Goal: Task Accomplishment & Management: Manage account settings

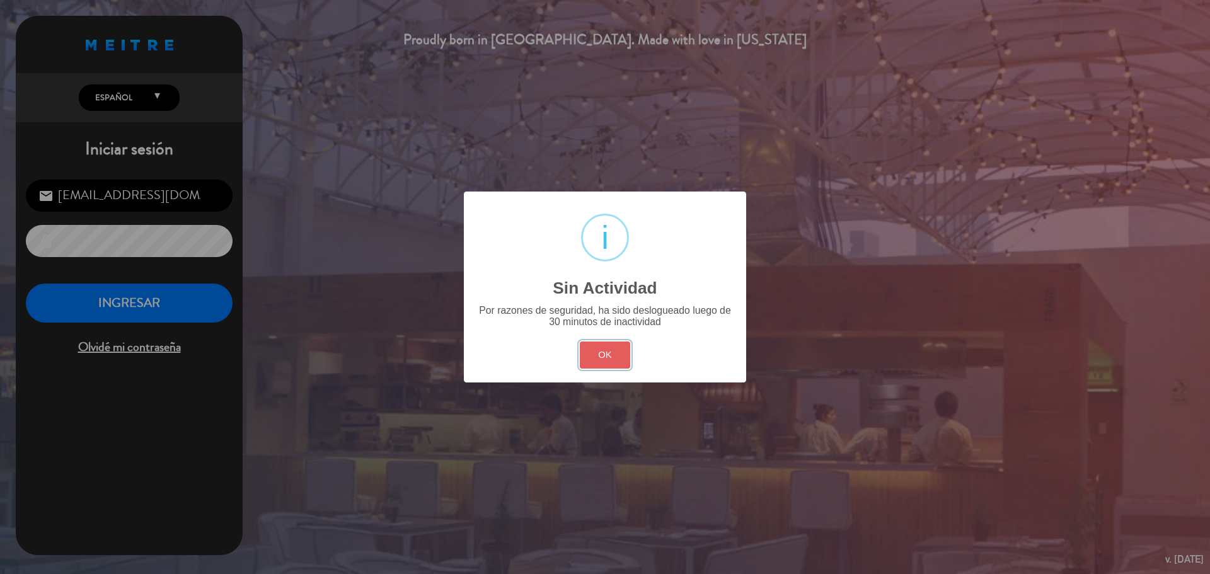
click at [626, 343] on button "OK" at bounding box center [605, 354] width 51 height 27
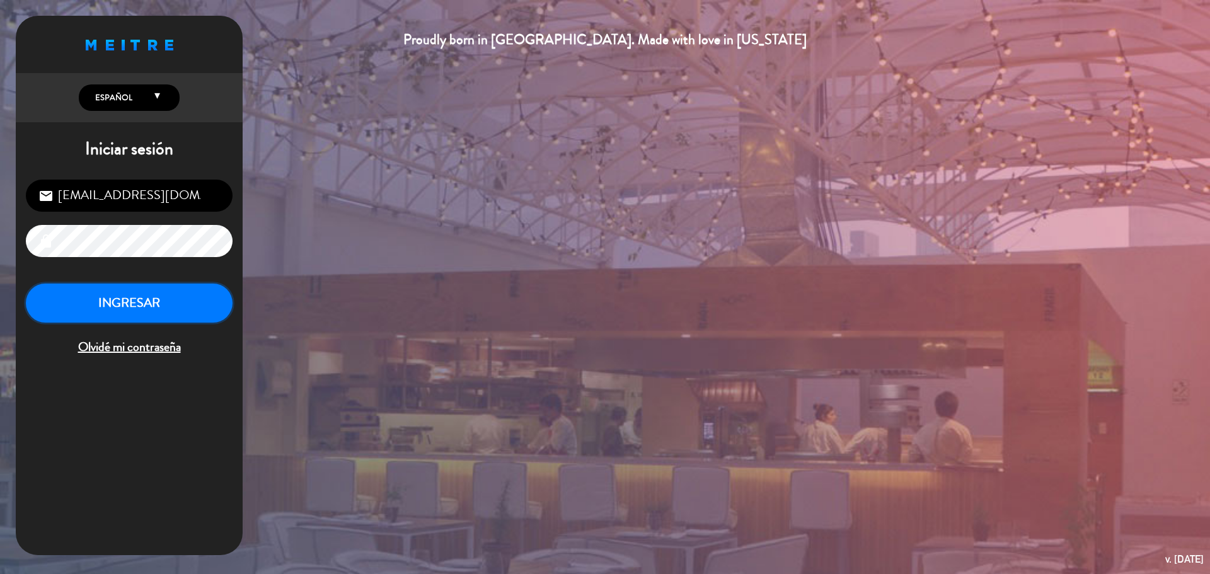
click at [200, 307] on button "INGRESAR" at bounding box center [129, 303] width 207 height 40
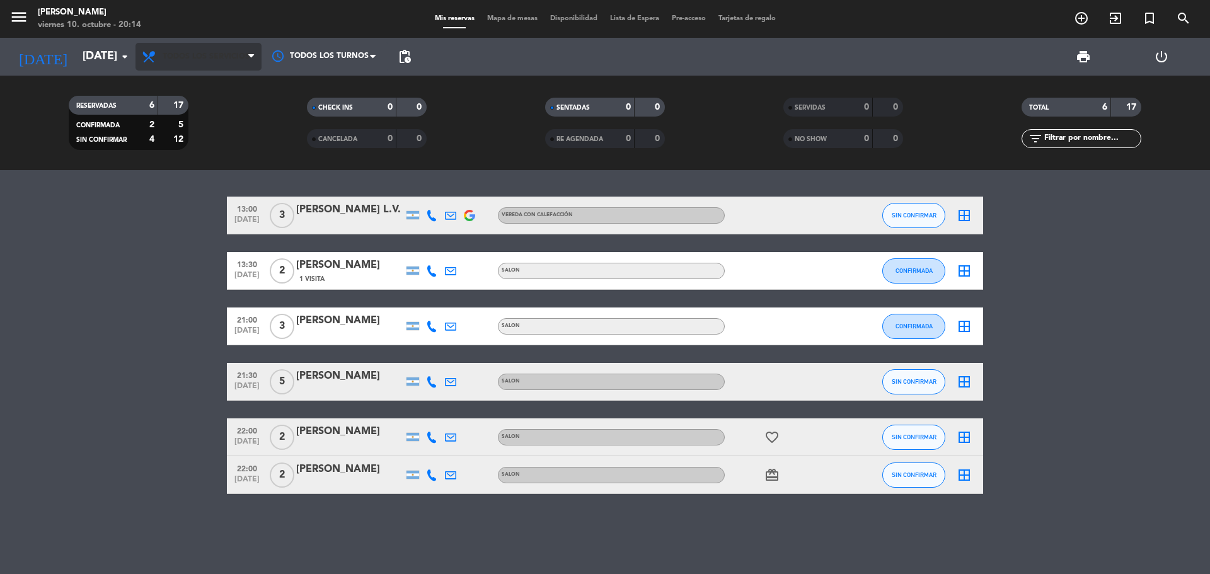
drag, startPoint x: 196, startPoint y: 69, endPoint x: 212, endPoint y: 55, distance: 21.5
click at [197, 67] on span "Todos los servicios" at bounding box center [198, 57] width 126 height 28
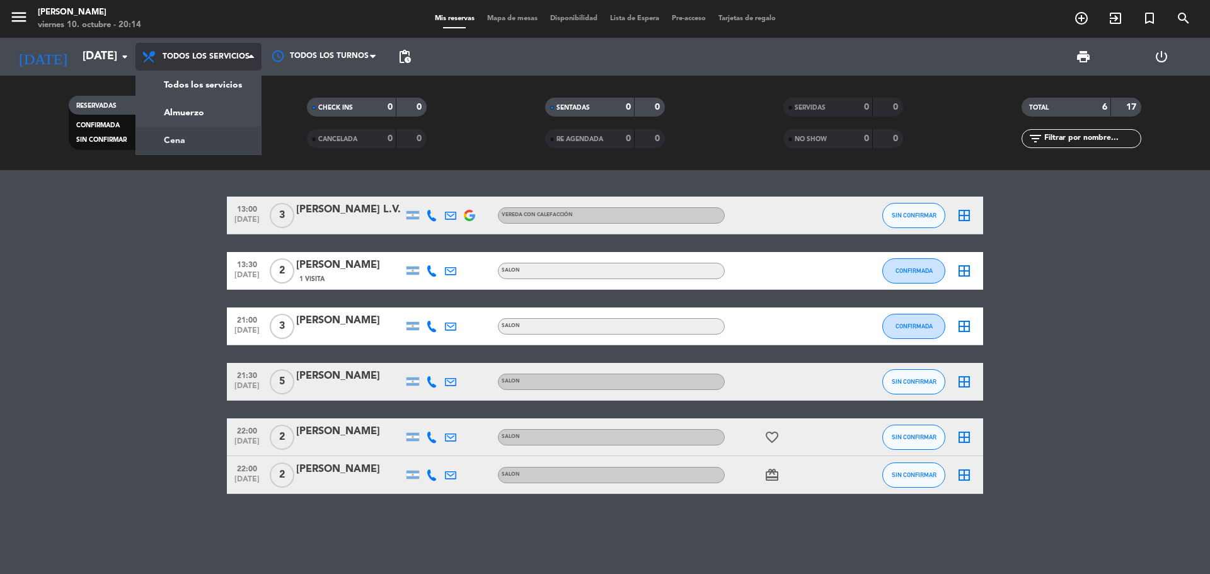
click at [209, 130] on div "menu KOI Lavalleja [DATE] 10. octubre - 20:14 Mis reservas Mapa de mesas Dispon…" at bounding box center [605, 85] width 1210 height 170
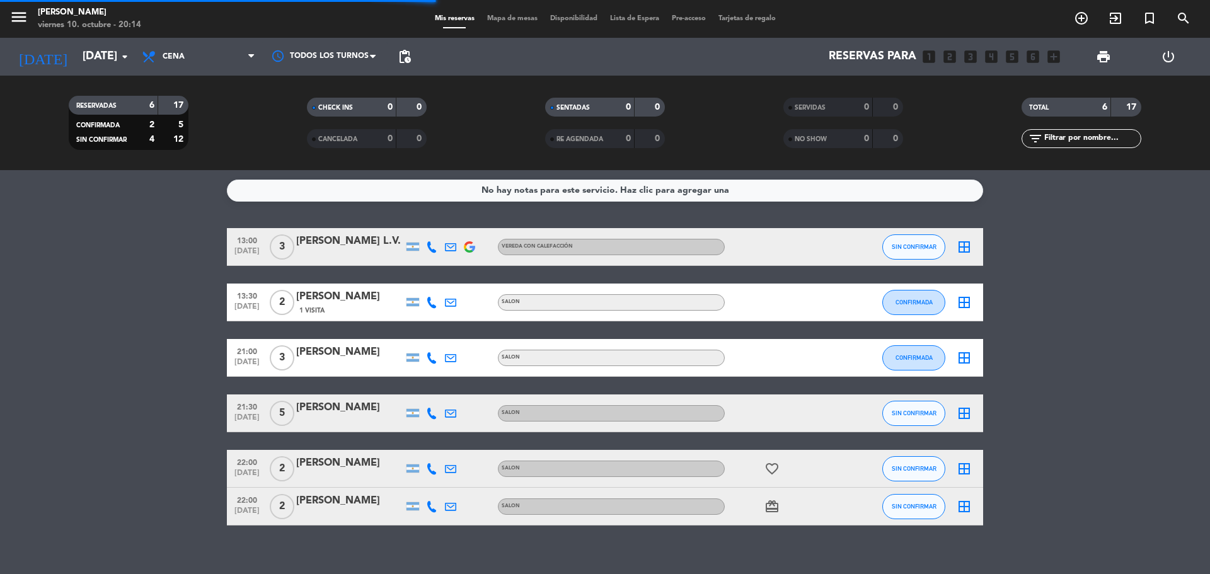
click at [33, 24] on span "menu" at bounding box center [23, 19] width 28 height 30
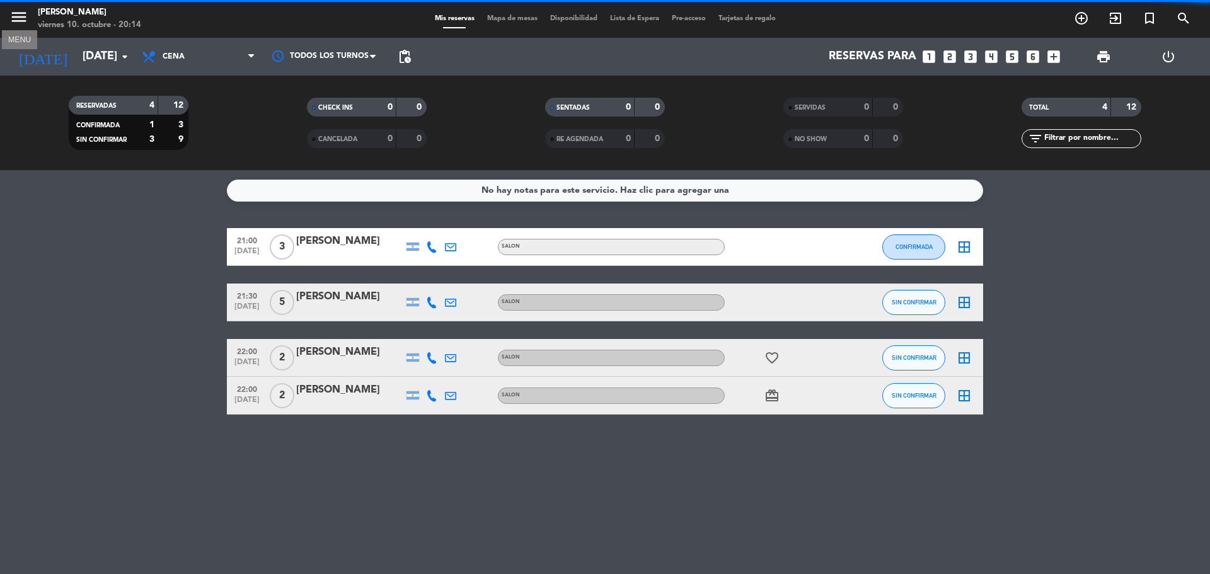
click at [23, 21] on icon "menu" at bounding box center [18, 17] width 19 height 19
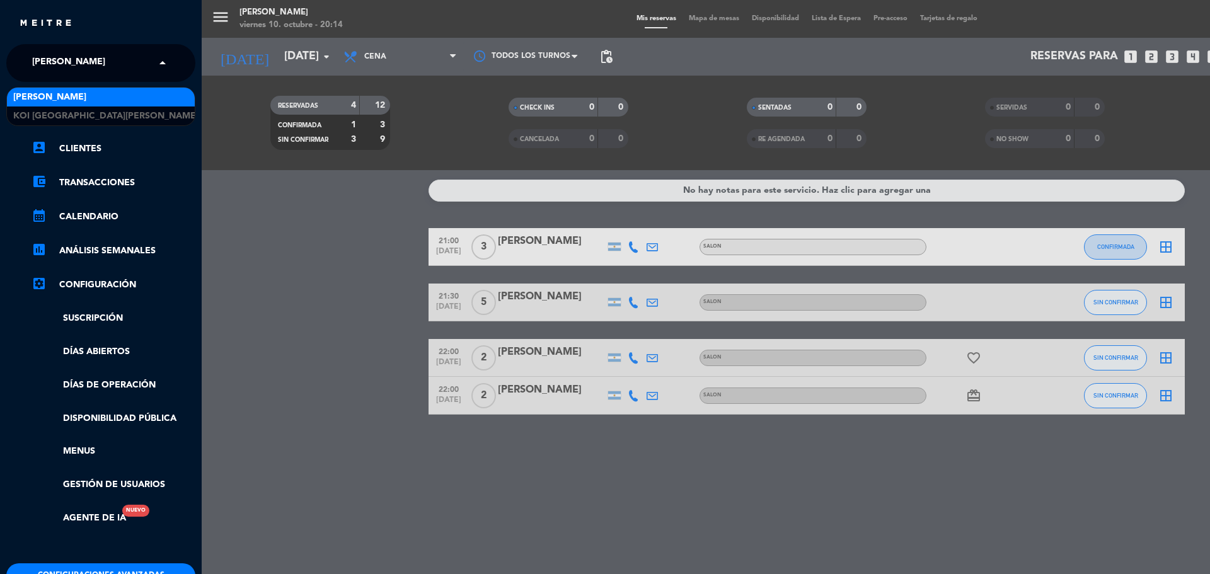
click at [67, 62] on span "[PERSON_NAME]" at bounding box center [68, 63] width 73 height 26
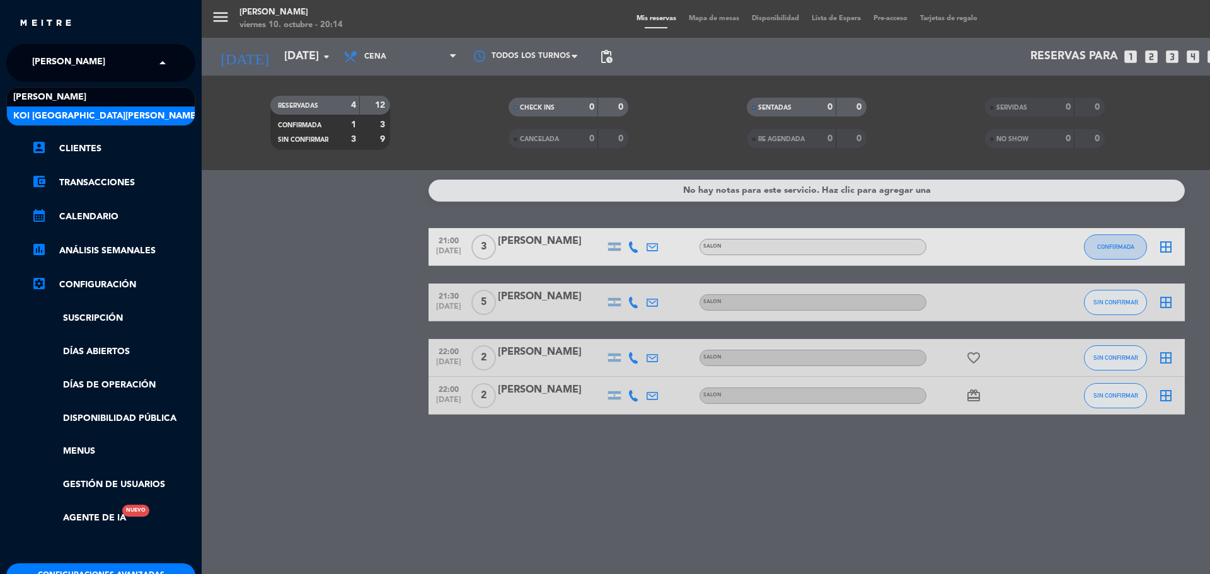
click at [115, 113] on div "KOI [GEOGRAPHIC_DATA][PERSON_NAME]" at bounding box center [101, 115] width 188 height 19
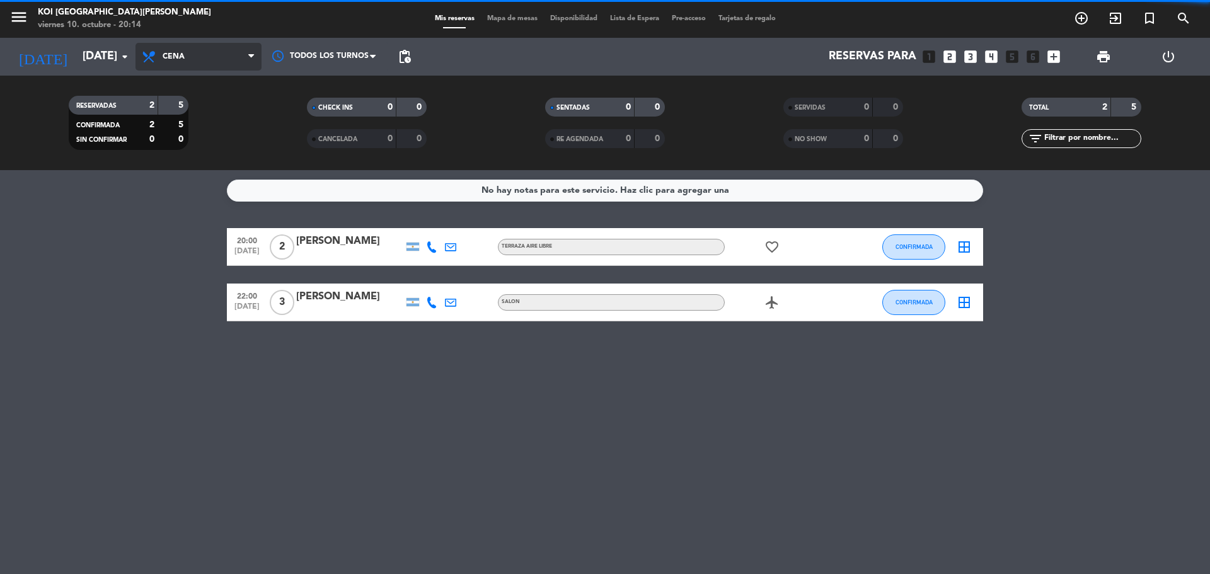
click at [243, 54] on span "Cena" at bounding box center [198, 57] width 126 height 28
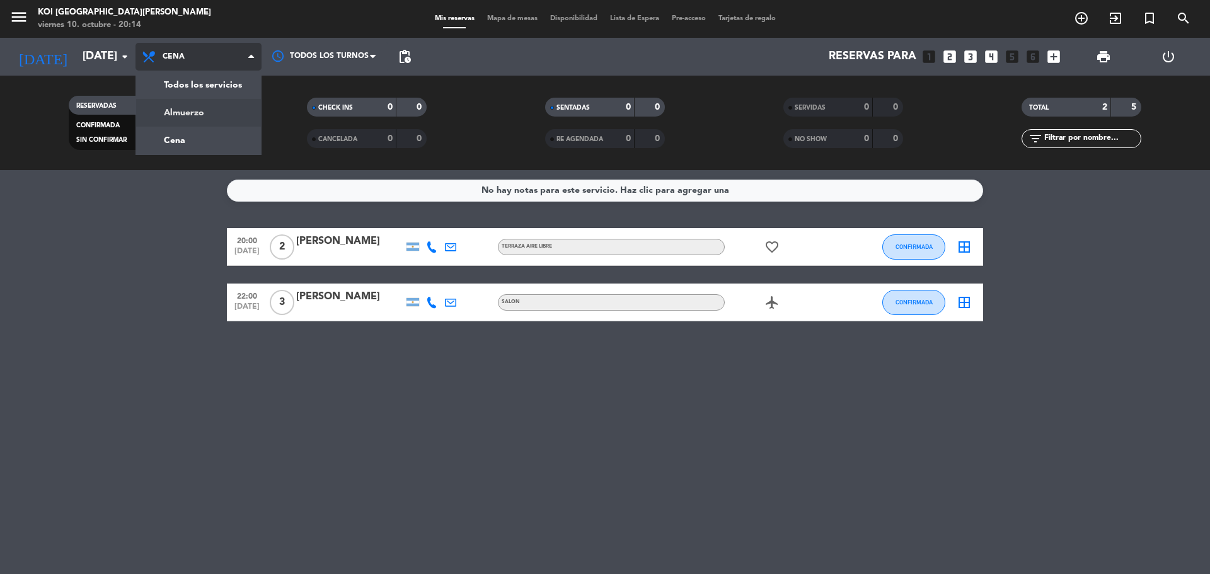
click at [237, 107] on div "menu KOI [GEOGRAPHIC_DATA][PERSON_NAME][DATE] 10. octubre - 20:14 Mis reservas …" at bounding box center [605, 85] width 1210 height 170
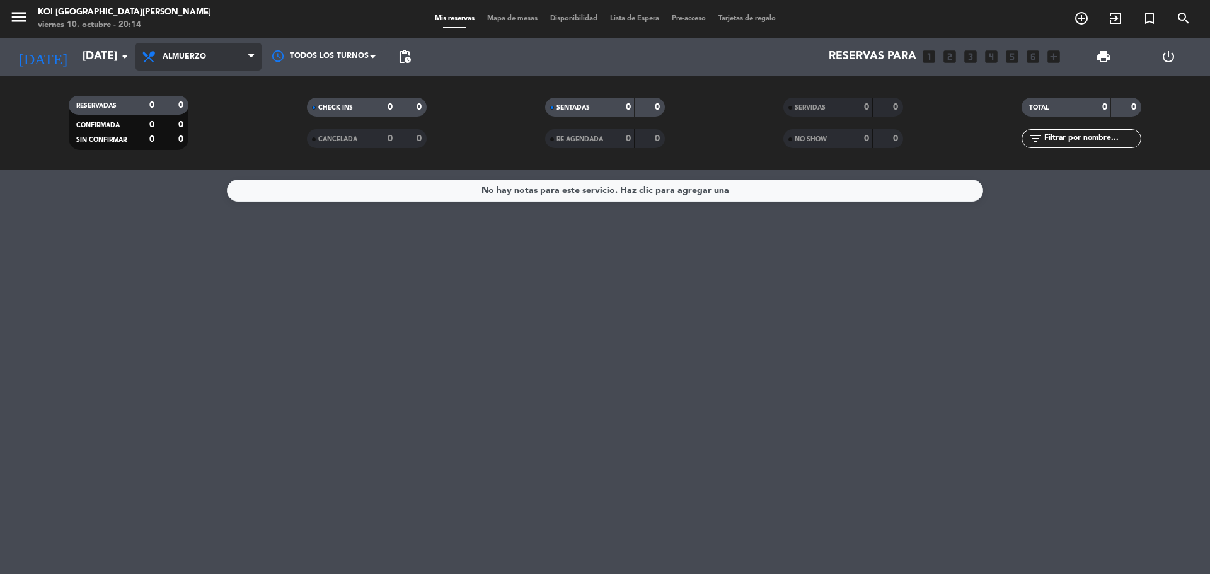
click at [244, 64] on span "Almuerzo" at bounding box center [198, 57] width 126 height 28
click at [245, 130] on div "menu KOI [GEOGRAPHIC_DATA][PERSON_NAME][DATE] 10. octubre - 20:14 Mis reservas …" at bounding box center [605, 85] width 1210 height 170
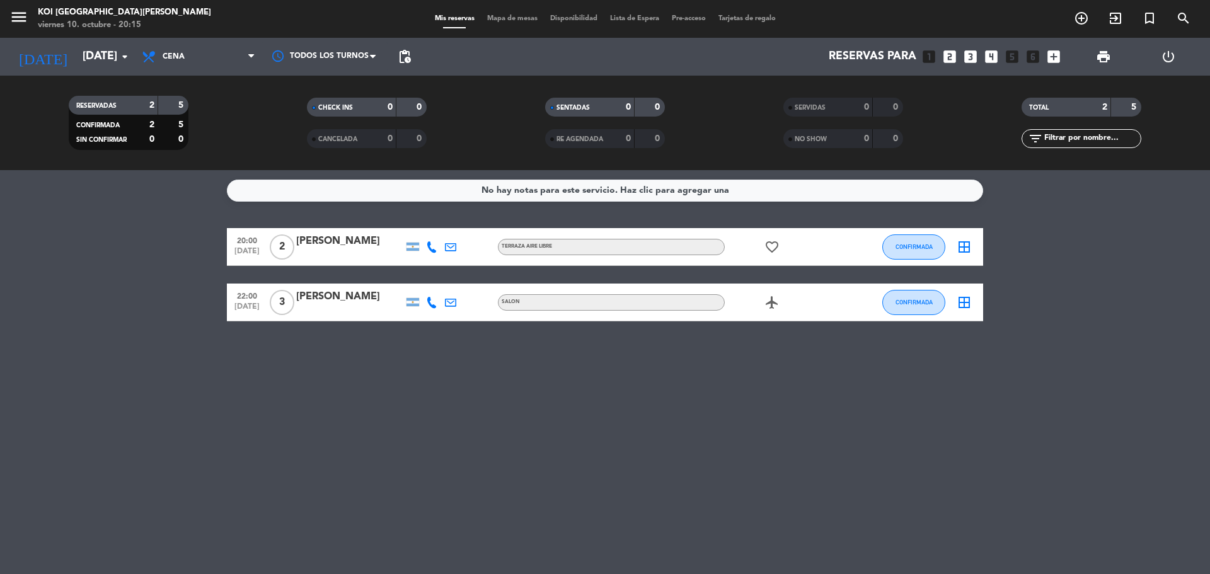
click at [778, 248] on icon "favorite_border" at bounding box center [771, 246] width 15 height 15
click at [776, 248] on icon "favorite_border" at bounding box center [771, 246] width 15 height 15
click at [784, 285] on div "airplanemode_active" at bounding box center [780, 301] width 113 height 37
click at [769, 306] on icon "airplanemode_active" at bounding box center [771, 302] width 15 height 15
click at [767, 305] on icon "airplanemode_active" at bounding box center [771, 302] width 15 height 15
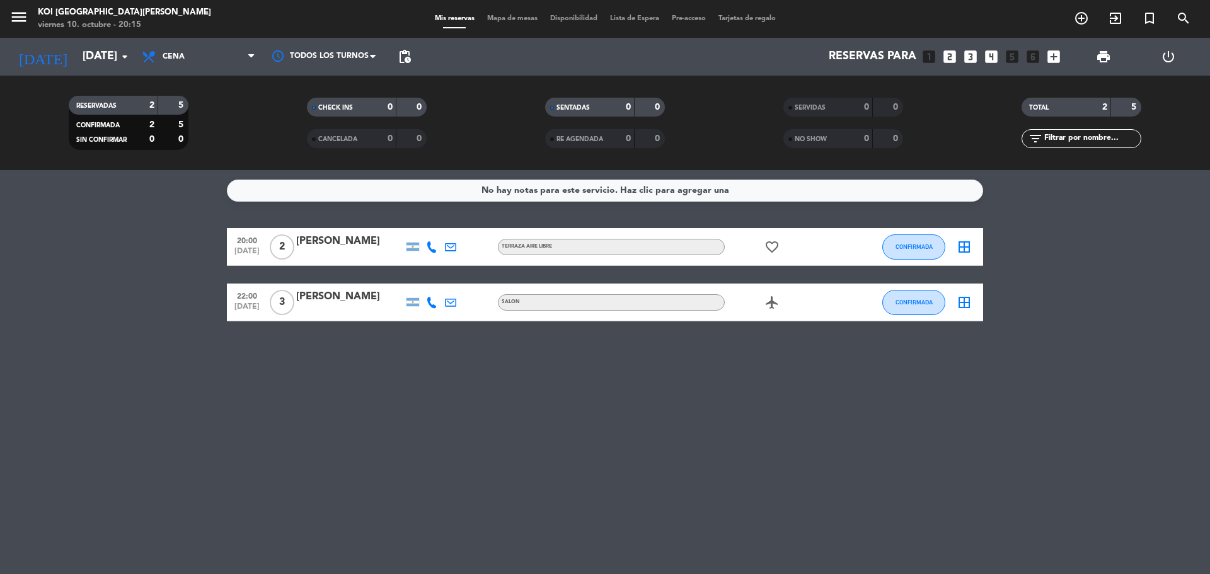
click at [411, 303] on div at bounding box center [412, 302] width 13 height 8
click at [416, 248] on div at bounding box center [412, 247] width 13 height 8
click at [428, 284] on div at bounding box center [431, 301] width 19 height 37
click at [430, 249] on icon at bounding box center [431, 246] width 11 height 11
click at [436, 297] on icon at bounding box center [431, 302] width 11 height 11
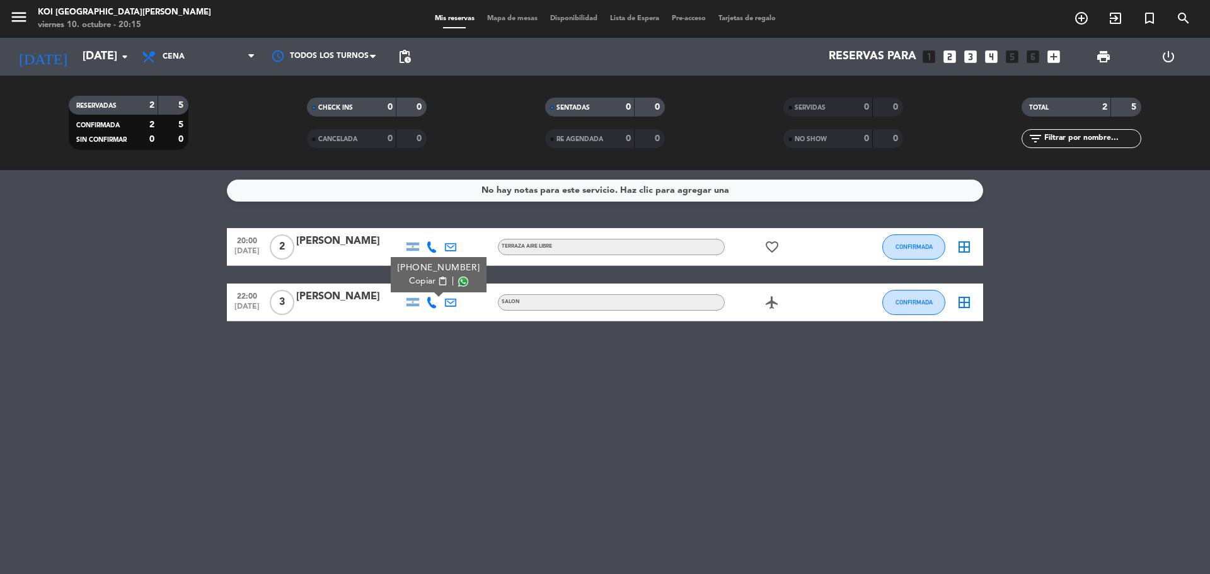
click at [498, 387] on div "No hay notas para este servicio. Haz clic para agregar una 20:00 [DATE] 2 [PERS…" at bounding box center [605, 372] width 1210 height 404
